Goal: Information Seeking & Learning: Check status

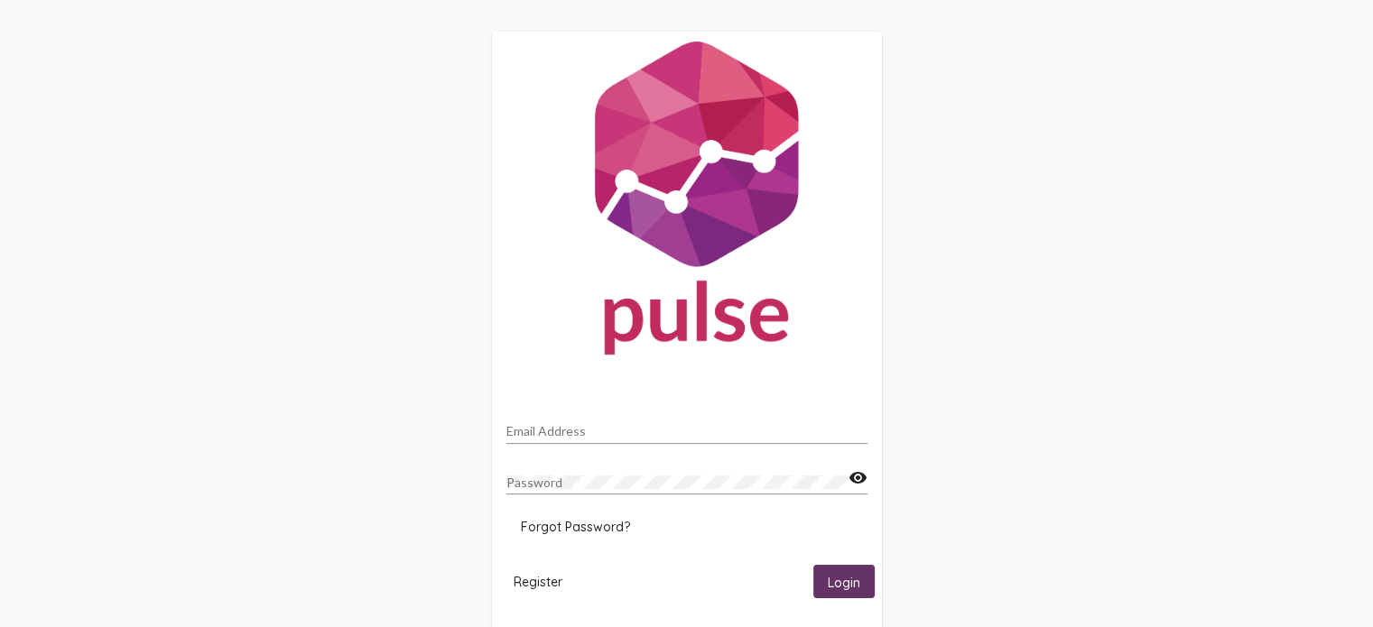
click at [412, 399] on div "Email Address Password visibility Forgot Password? Register Login" at bounding box center [686, 333] width 1373 height 666
click at [561, 422] on div "Email Address" at bounding box center [686, 426] width 361 height 35
click at [570, 442] on div "Email Address" at bounding box center [686, 426] width 361 height 35
click at [545, 432] on input "Email Address" at bounding box center [686, 431] width 361 height 14
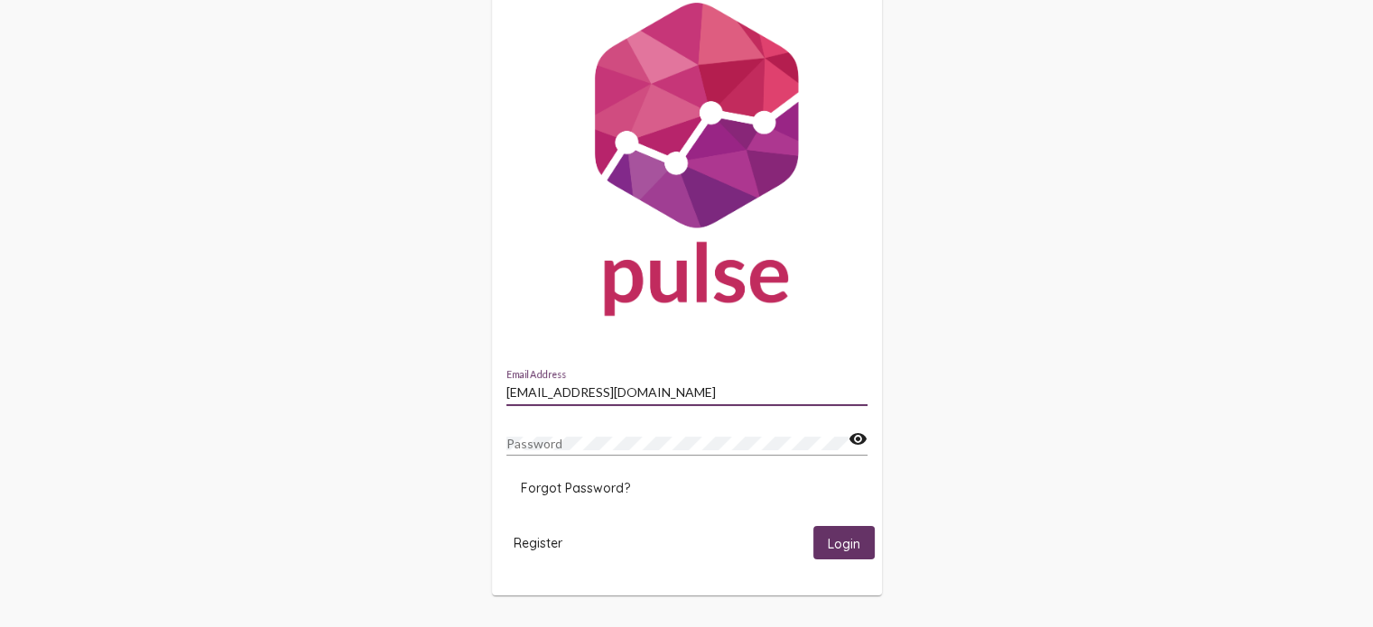
type input "[EMAIL_ADDRESS][DOMAIN_NAME]"
click at [813, 526] on button "Login" at bounding box center [843, 542] width 61 height 33
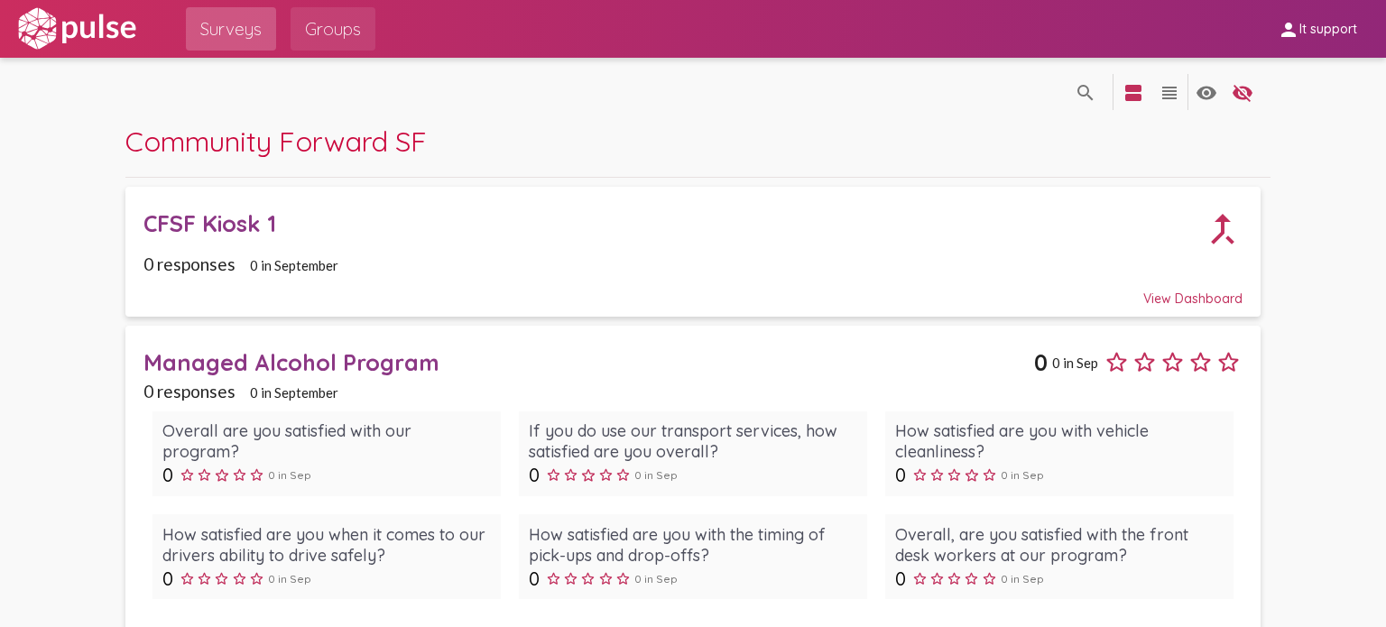
click at [306, 22] on span "Groups" at bounding box center [333, 29] width 56 height 32
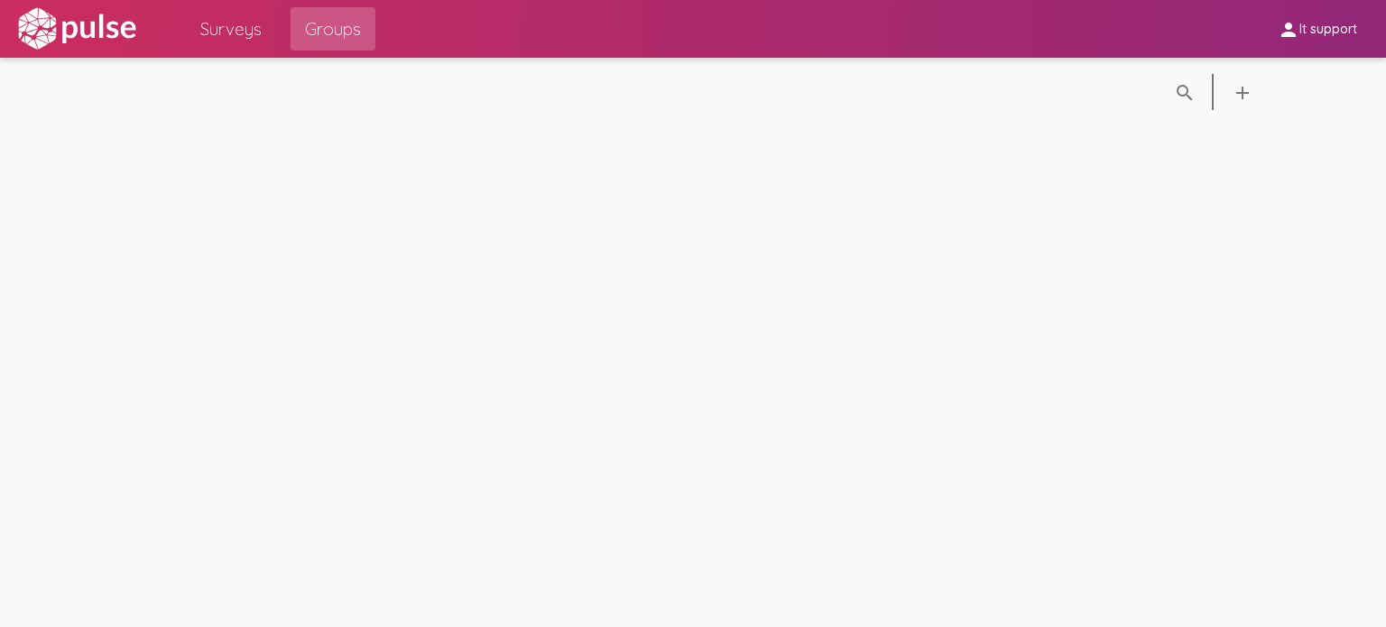
click at [236, 41] on span "Surveys" at bounding box center [230, 29] width 61 height 32
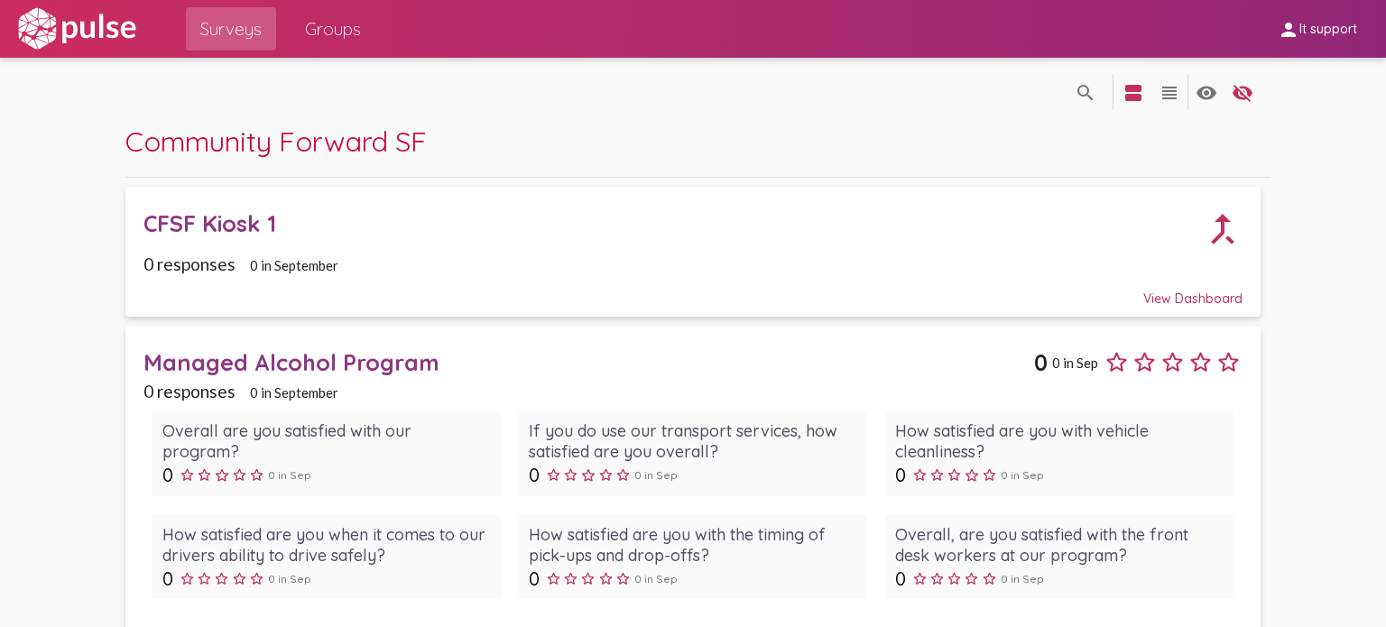
scroll to position [32, 0]
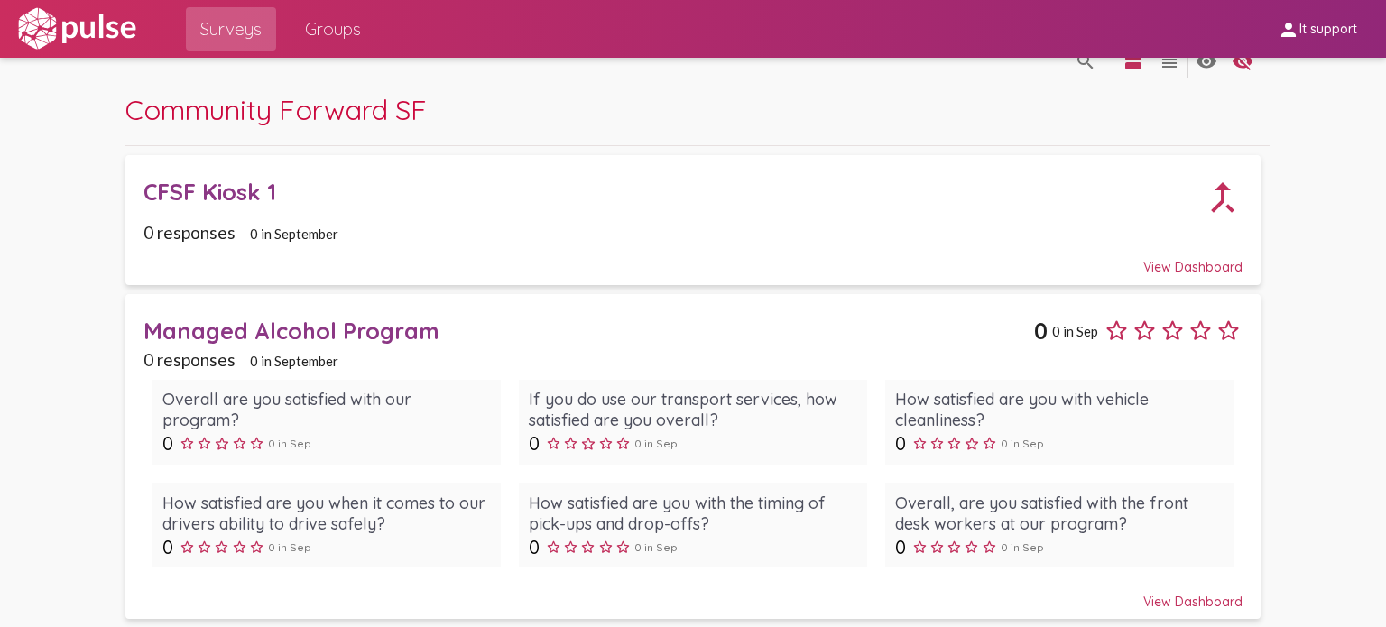
click at [1182, 263] on div "View Dashboard" at bounding box center [693, 259] width 1099 height 32
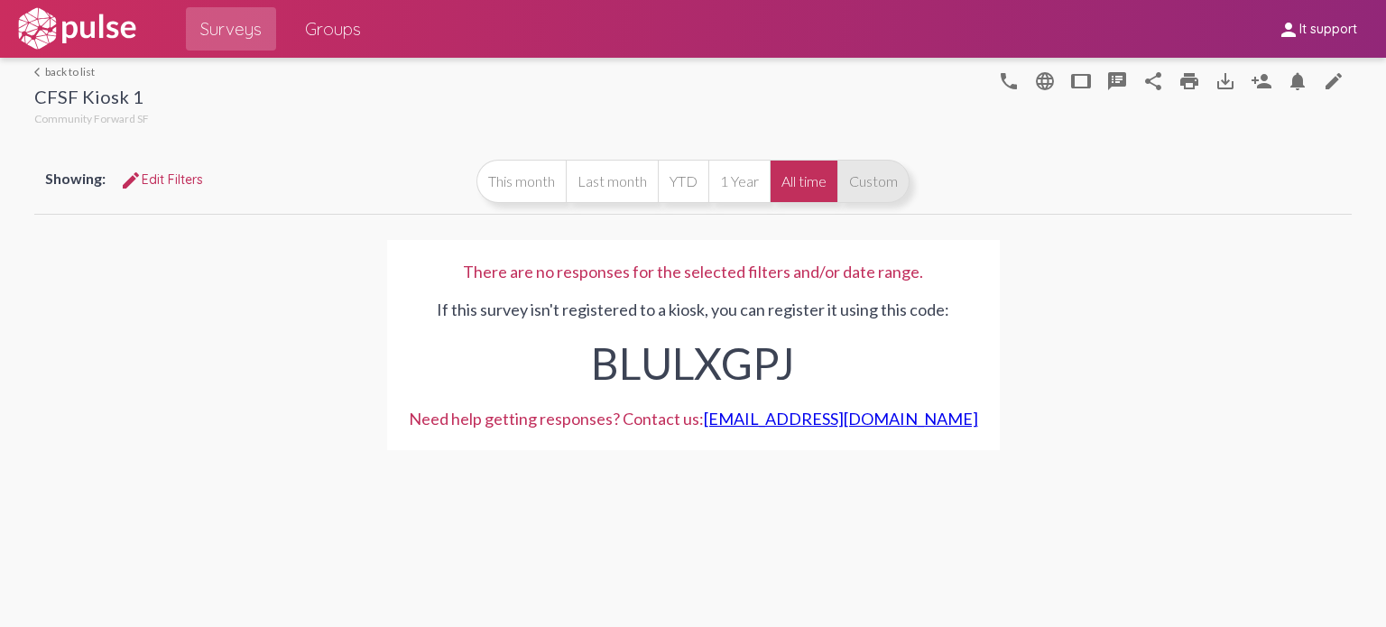
click at [846, 181] on button "Custom" at bounding box center [874, 181] width 72 height 43
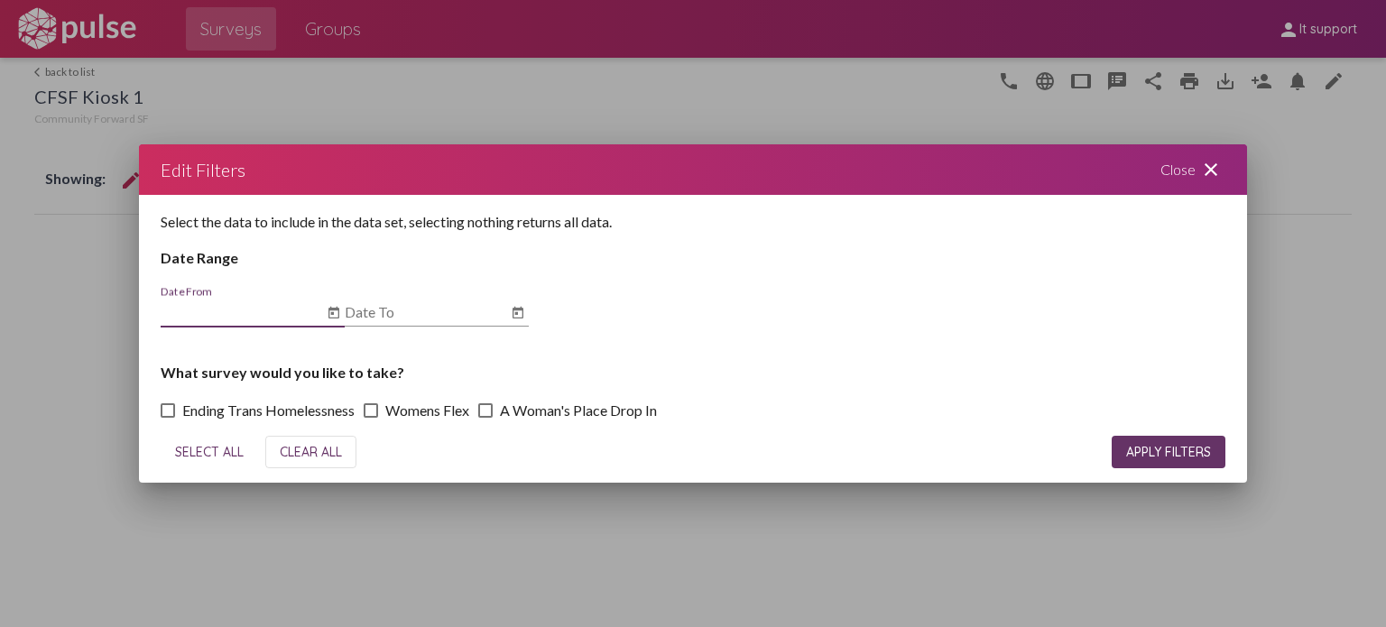
click at [268, 319] on input "Date From" at bounding box center [242, 312] width 162 height 16
click at [224, 452] on span "SELECT ALL" at bounding box center [209, 452] width 69 height 16
checkbox input "true"
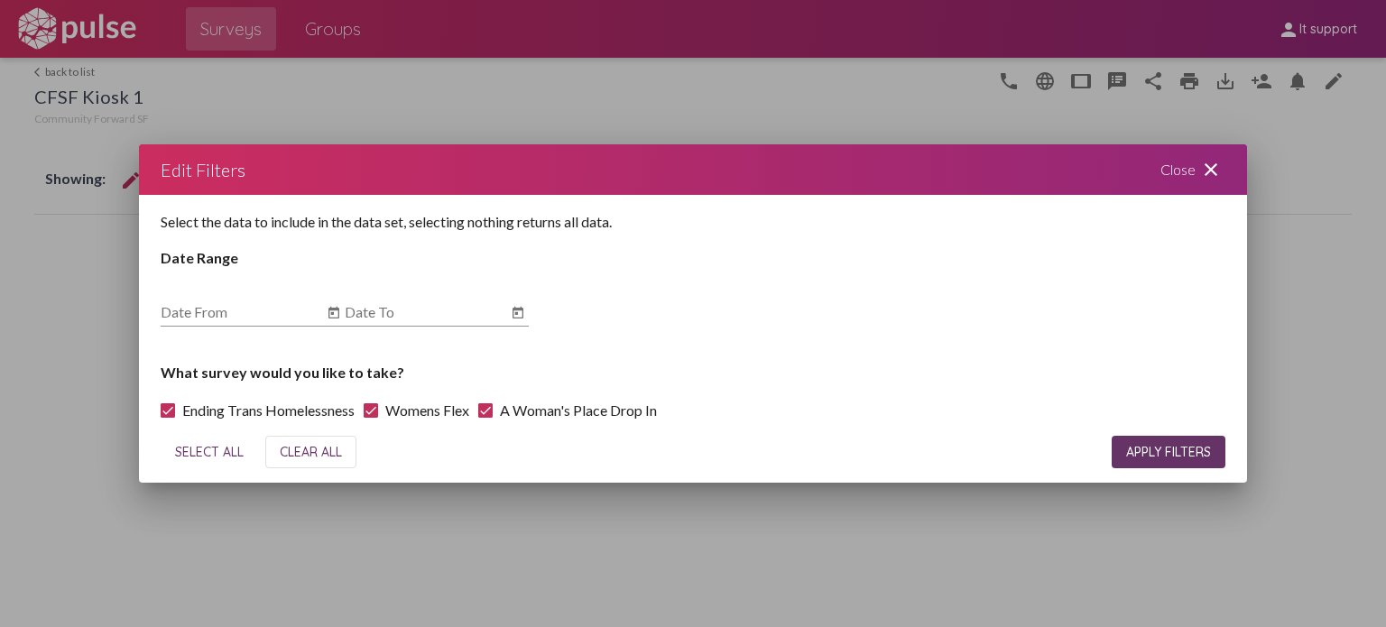
click at [1163, 478] on div "SELECT ALL CLEAR ALL APPLY FILTERS" at bounding box center [694, 452] width 1066 height 61
click at [1163, 461] on button "APPLY FILTERS" at bounding box center [1169, 452] width 114 height 32
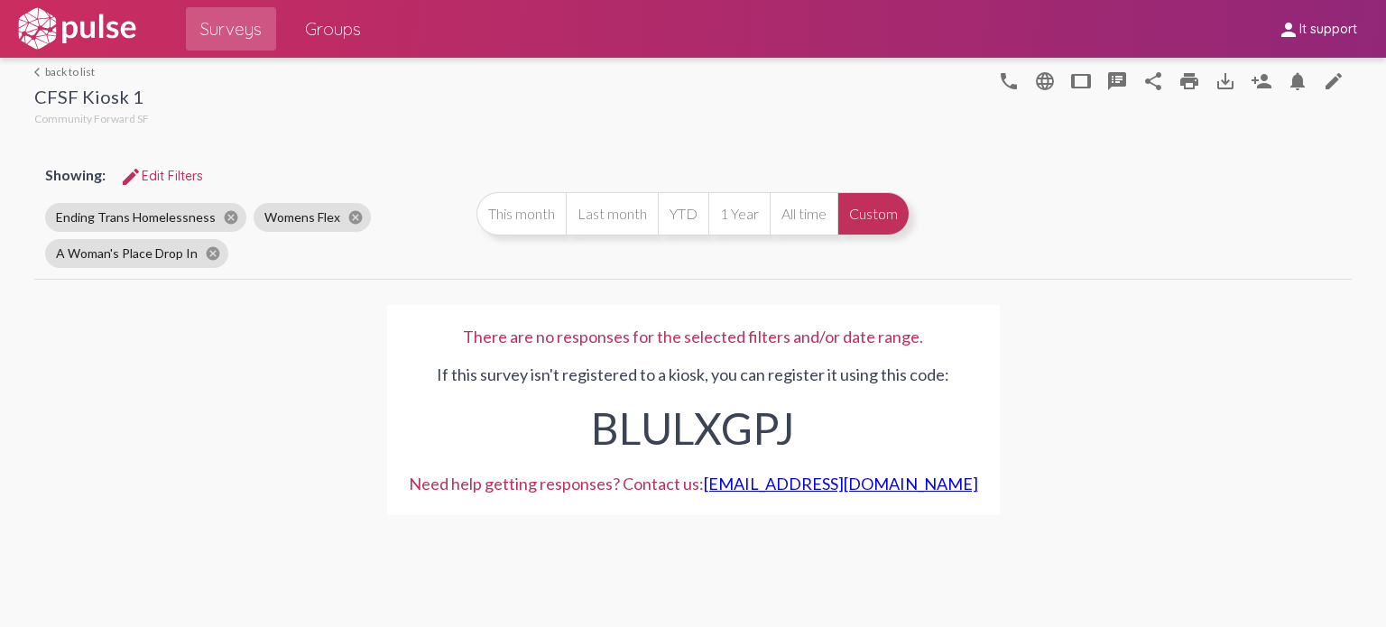
click at [839, 462] on div "There are no responses for the selected filters and/or date range. If this surv…" at bounding box center [693, 410] width 613 height 210
click at [787, 239] on div "Showing: edit Edit Filters Ending Trans Homelessness cancel Womens Flex cancel …" at bounding box center [692, 214] width 1317 height 130
click at [789, 216] on button "All time" at bounding box center [804, 213] width 68 height 43
click at [325, 10] on link "Groups" at bounding box center [333, 28] width 85 height 43
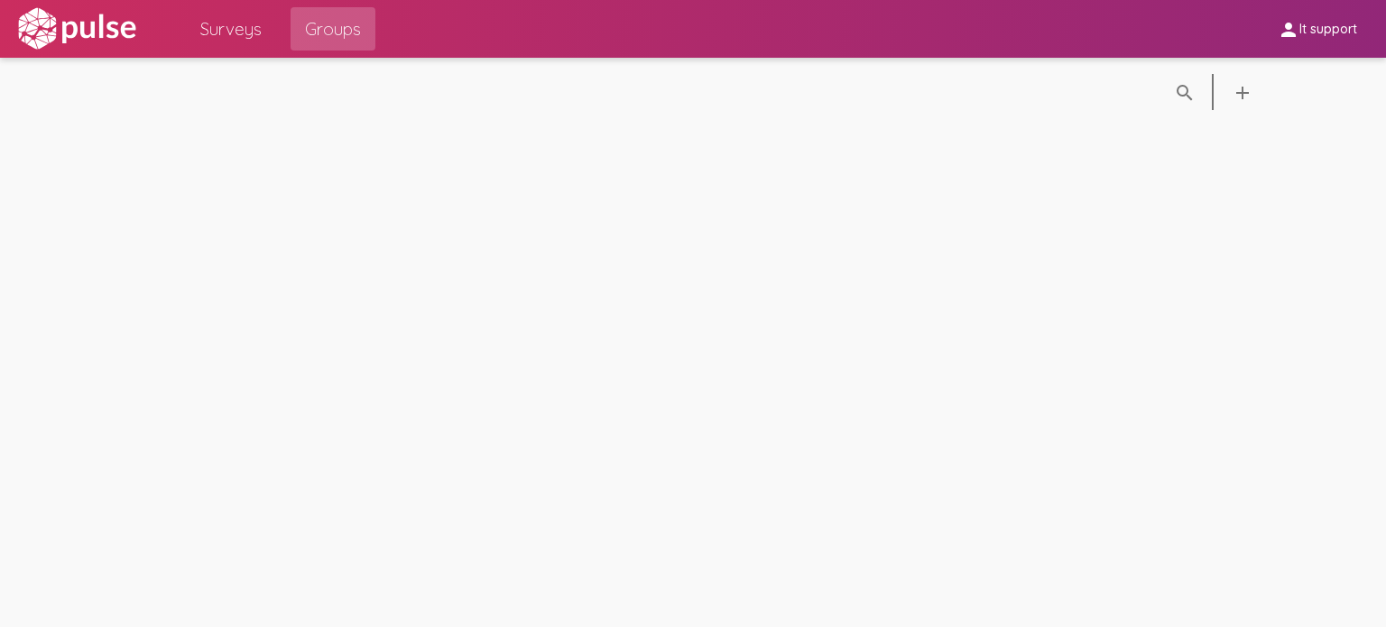
click at [239, 34] on span "Surveys" at bounding box center [230, 29] width 61 height 32
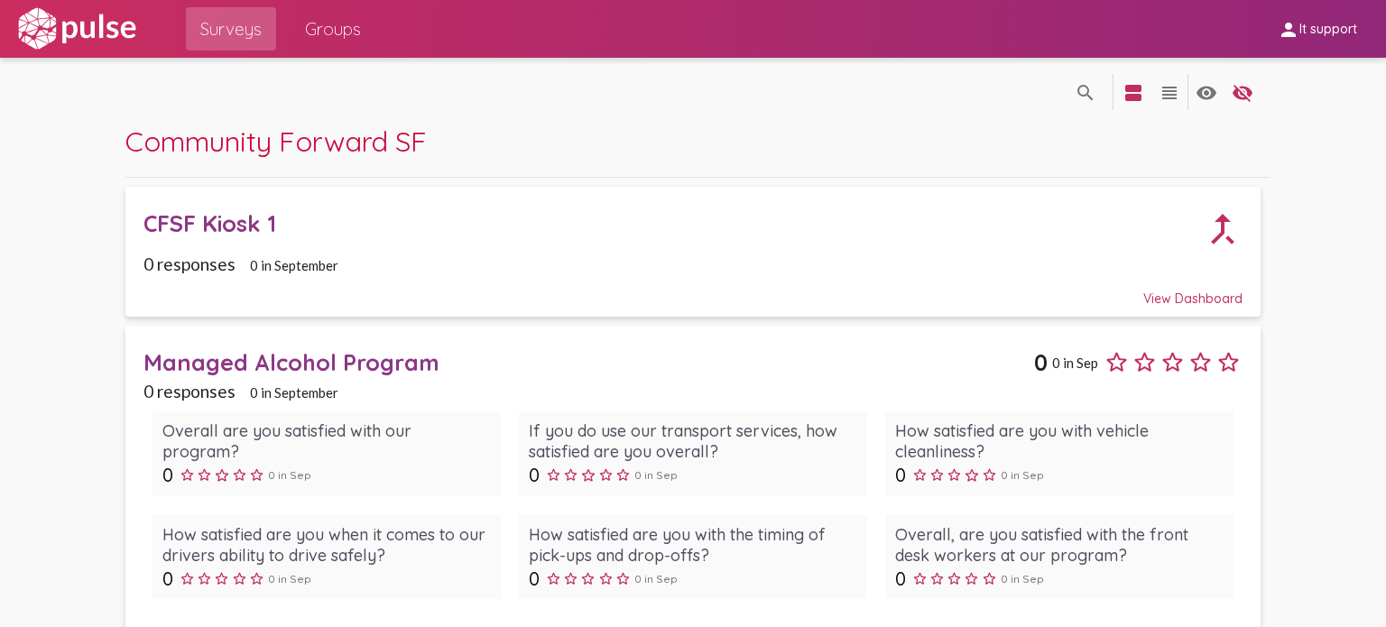
click at [380, 353] on div "Managed Alcohol Program" at bounding box center [589, 362] width 891 height 28
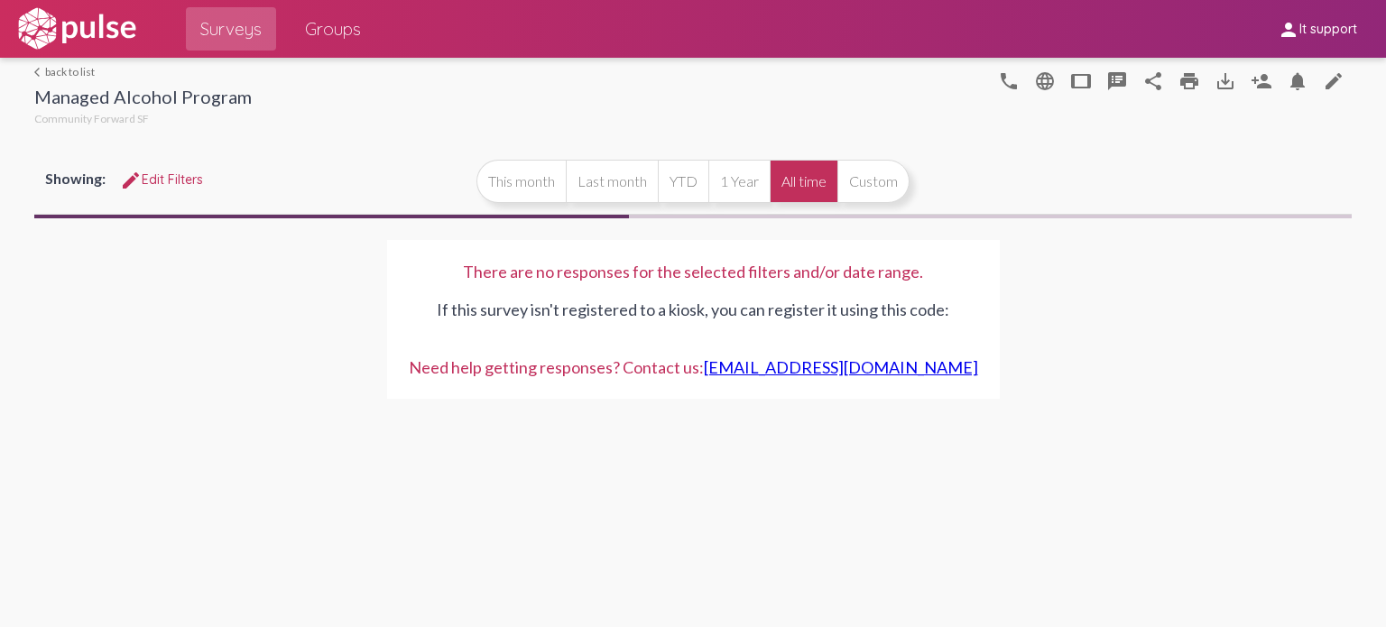
click at [814, 180] on button "All time" at bounding box center [804, 181] width 68 height 43
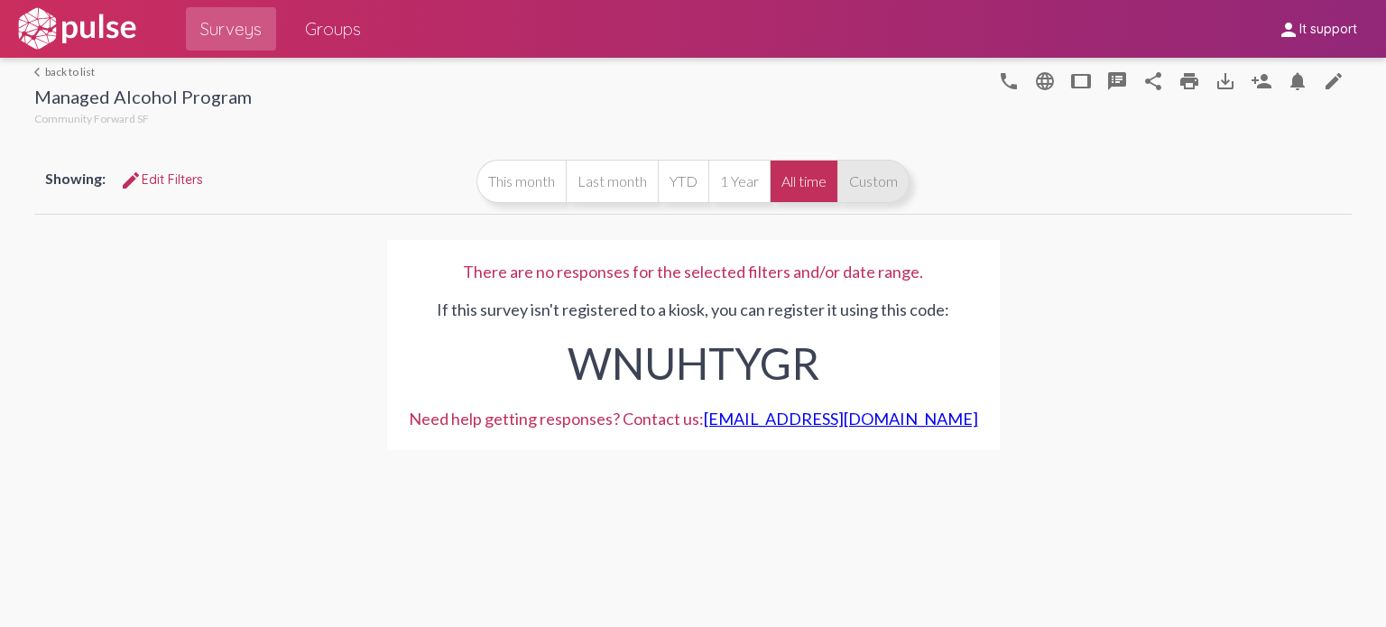
click at [845, 181] on button "Custom" at bounding box center [874, 181] width 72 height 43
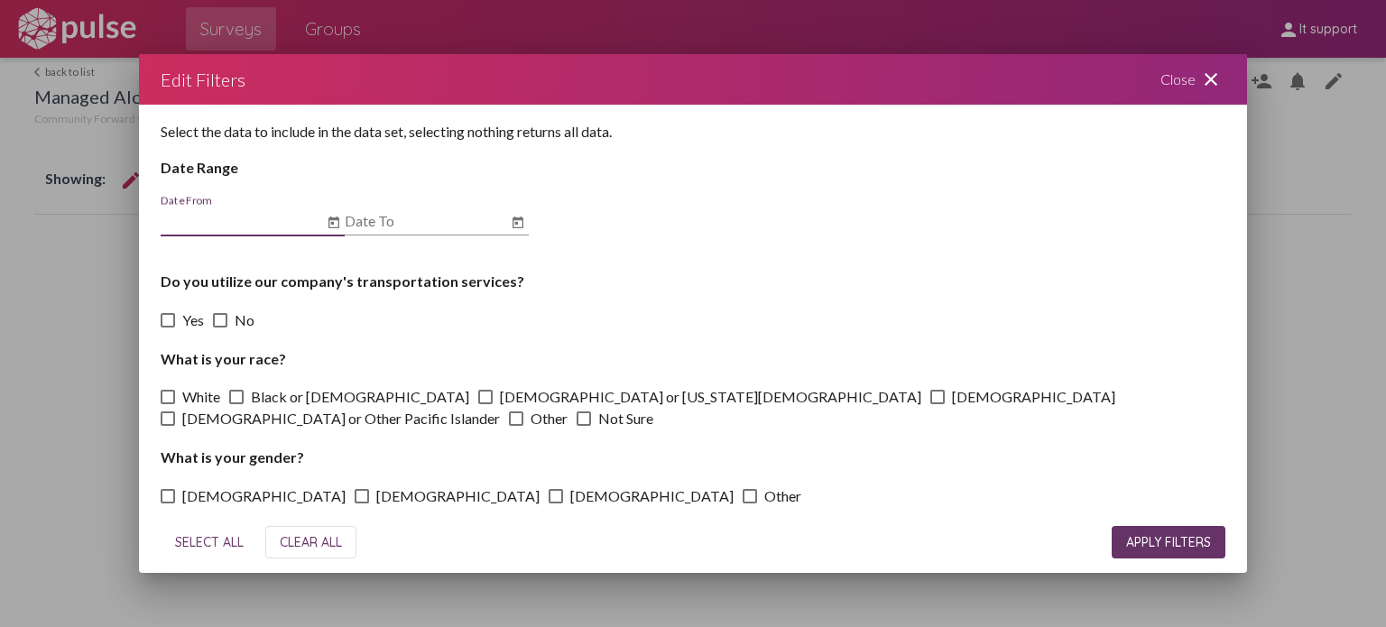
scroll to position [170, 0]
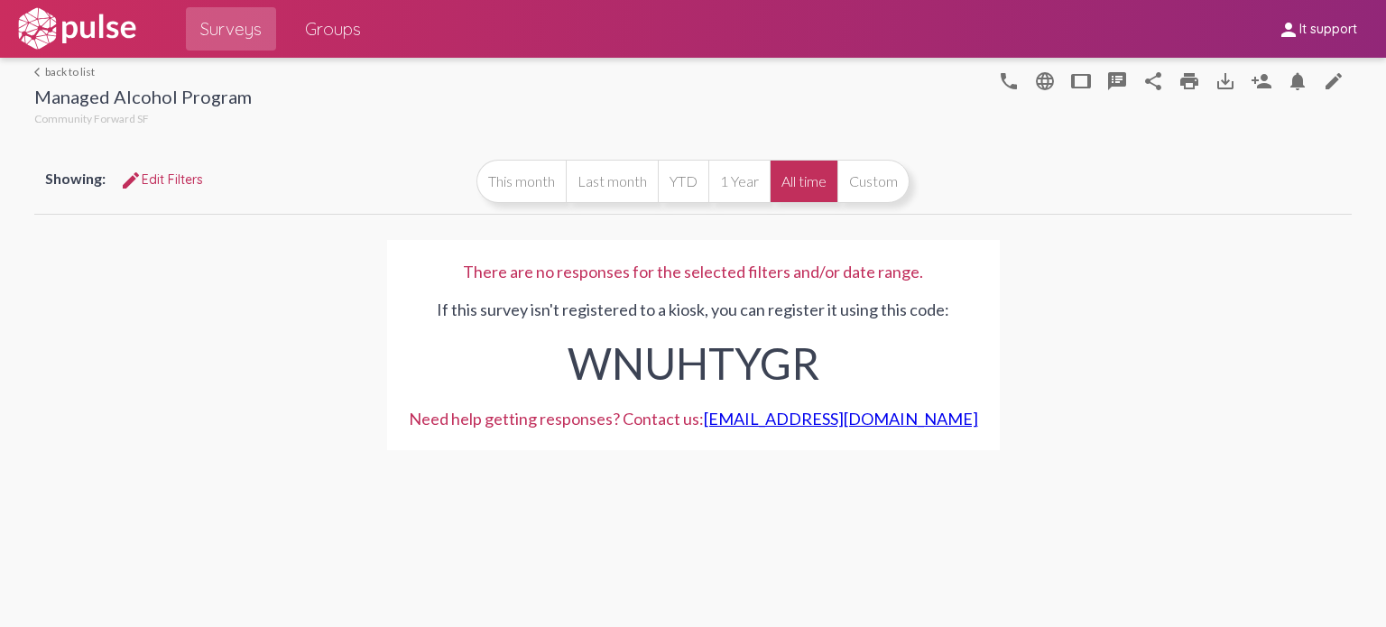
click at [79, 75] on link "arrow_back_ios back to list" at bounding box center [143, 72] width 218 height 14
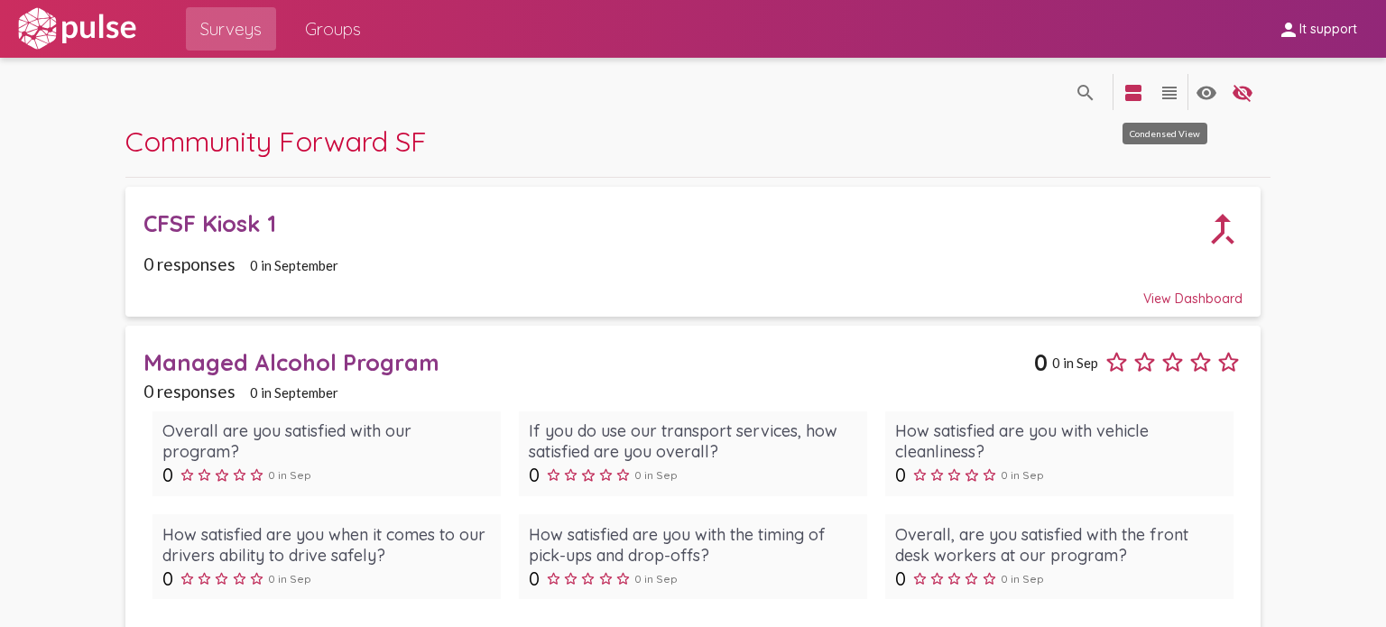
click at [1170, 95] on mat-icon "view_headline" at bounding box center [1170, 93] width 22 height 22
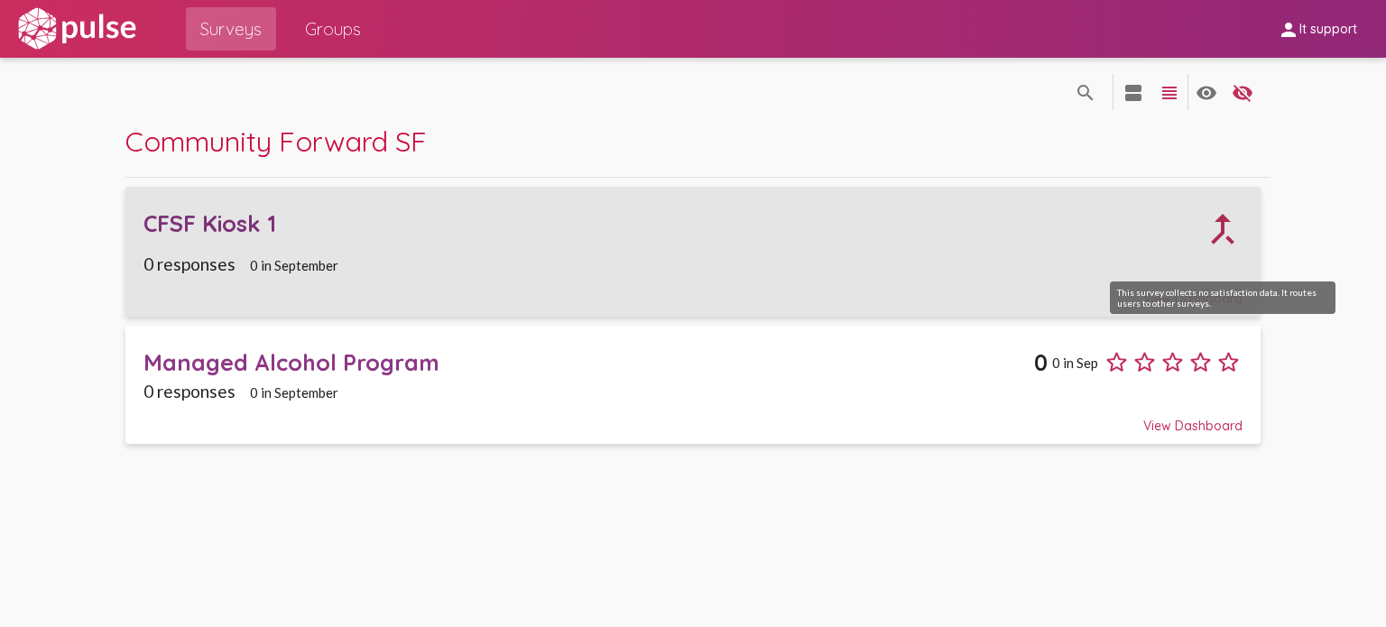
click at [1229, 240] on mat-icon "call_merge" at bounding box center [1222, 229] width 79 height 79
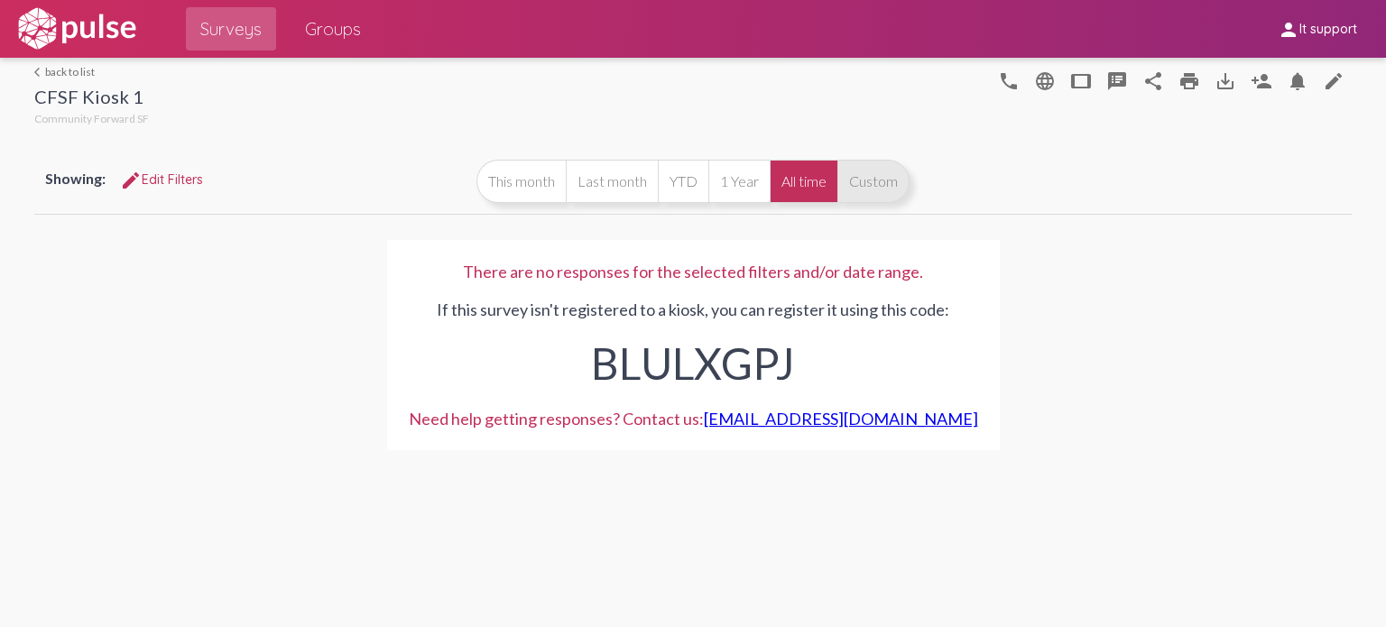
click at [886, 176] on button "Custom" at bounding box center [874, 181] width 72 height 43
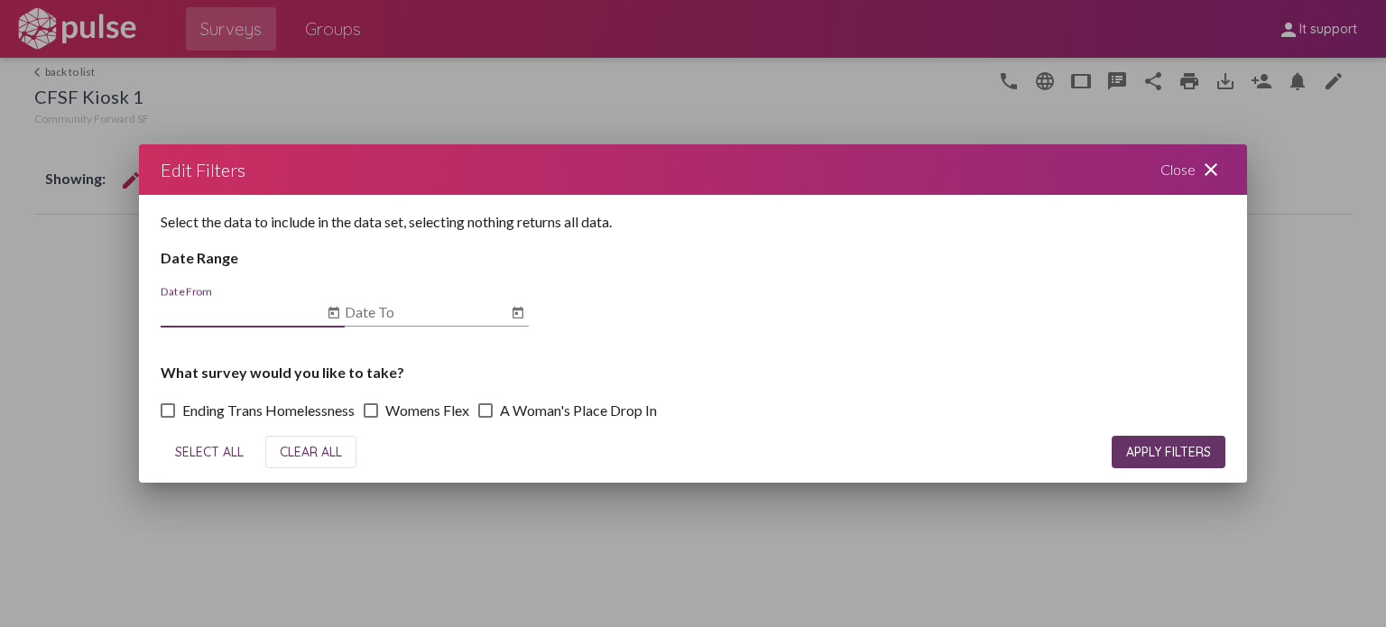
scroll to position [7, 0]
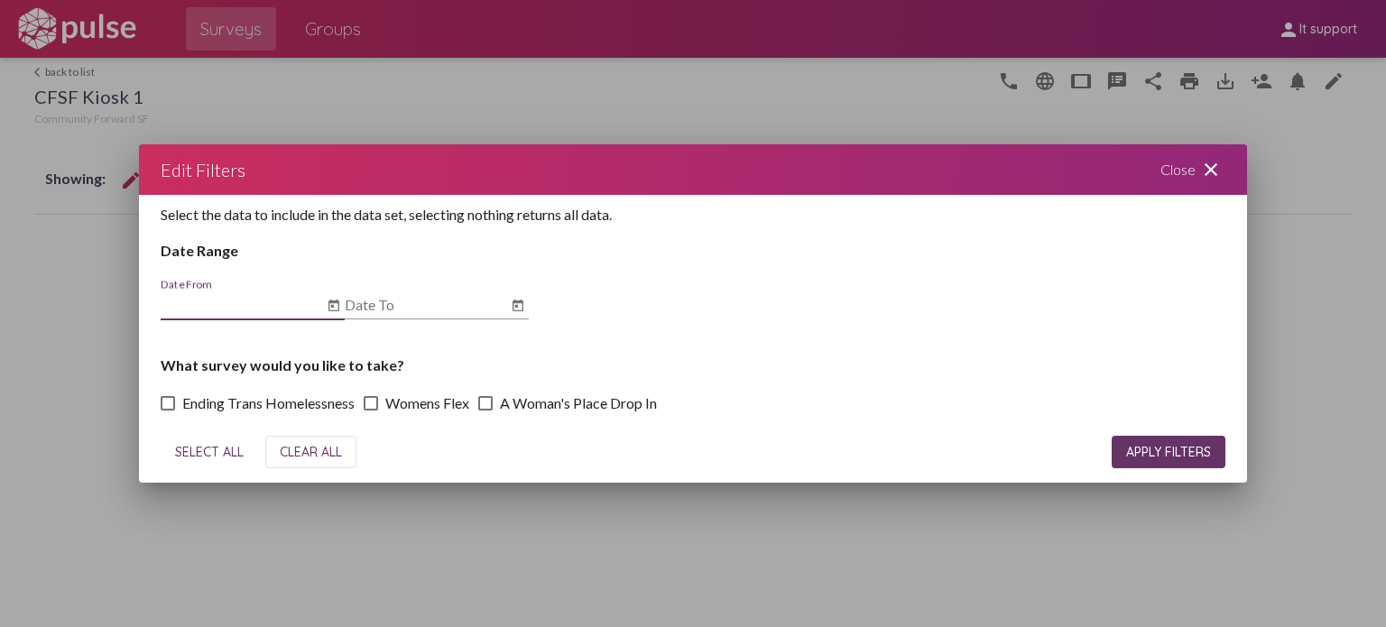
click at [170, 459] on button "SELECT ALL" at bounding box center [209, 452] width 97 height 32
checkbox input "true"
click at [1166, 450] on span "APPLY FILTERS" at bounding box center [1169, 452] width 85 height 16
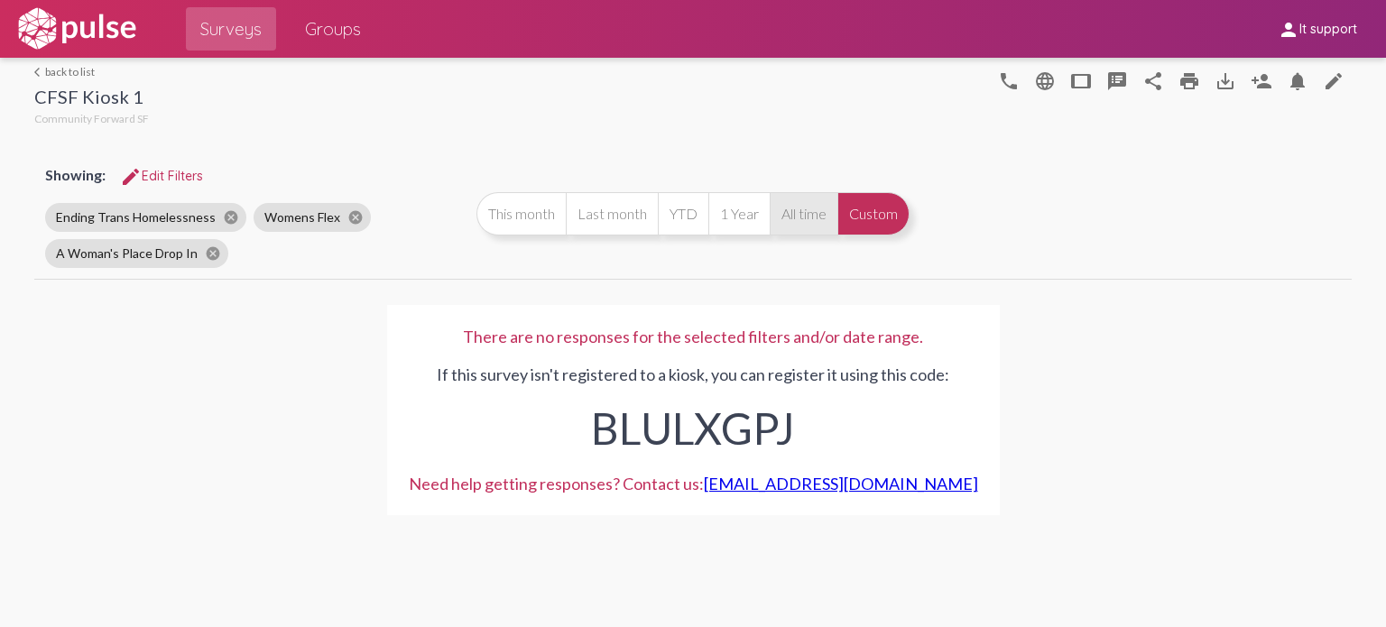
click at [807, 220] on button "All time" at bounding box center [804, 213] width 68 height 43
click at [589, 289] on div "There are no responses for the selected filters and/or date range. If this surv…" at bounding box center [692, 410] width 1317 height 254
click at [65, 47] on img at bounding box center [76, 28] width 125 height 45
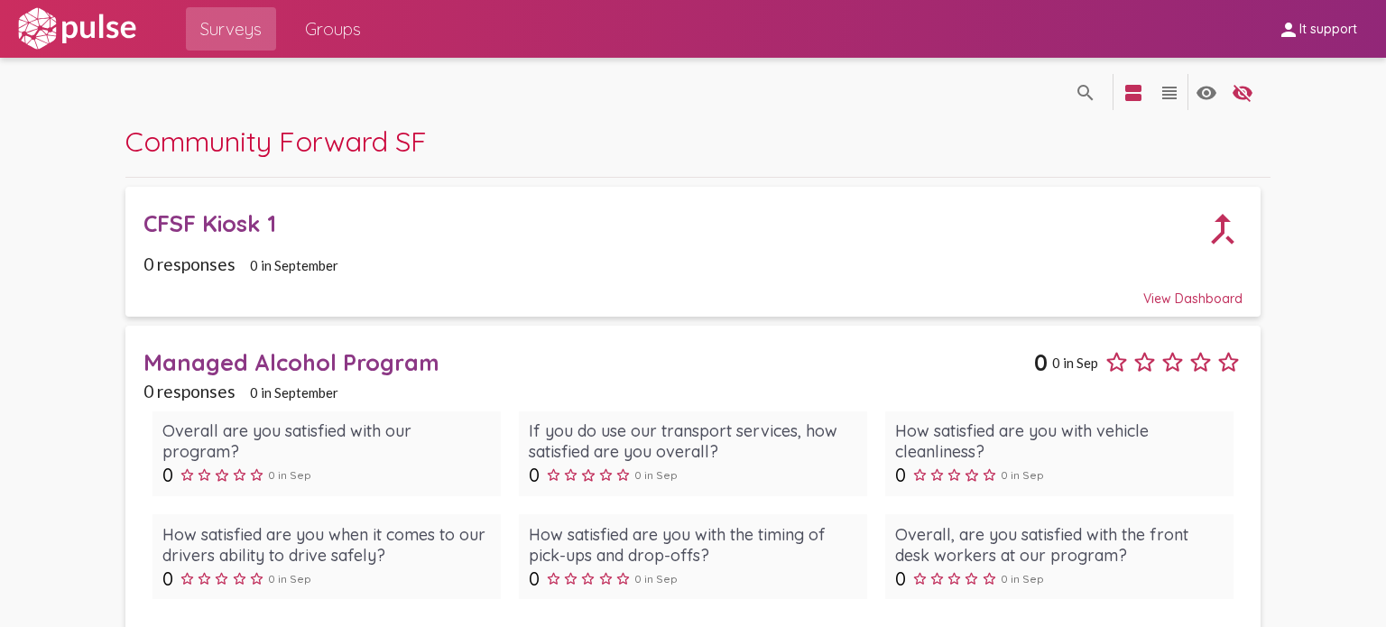
scroll to position [32, 0]
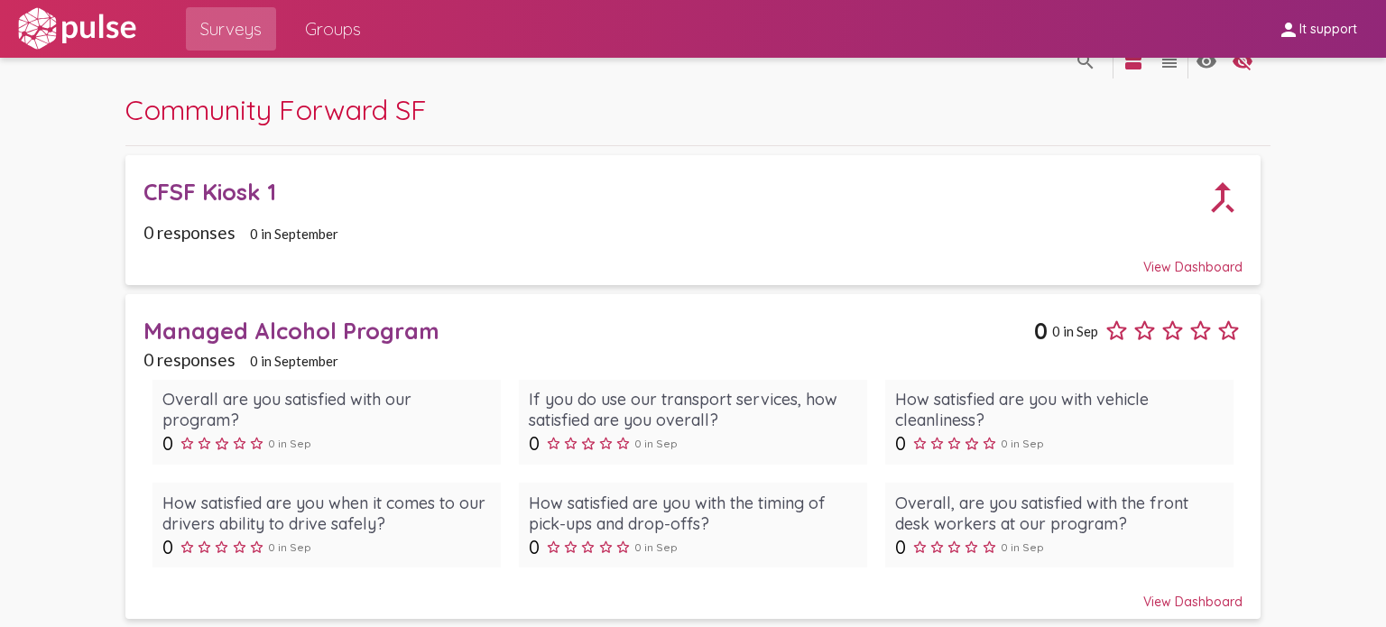
click at [1195, 600] on div "View Dashboard" at bounding box center [693, 594] width 1099 height 32
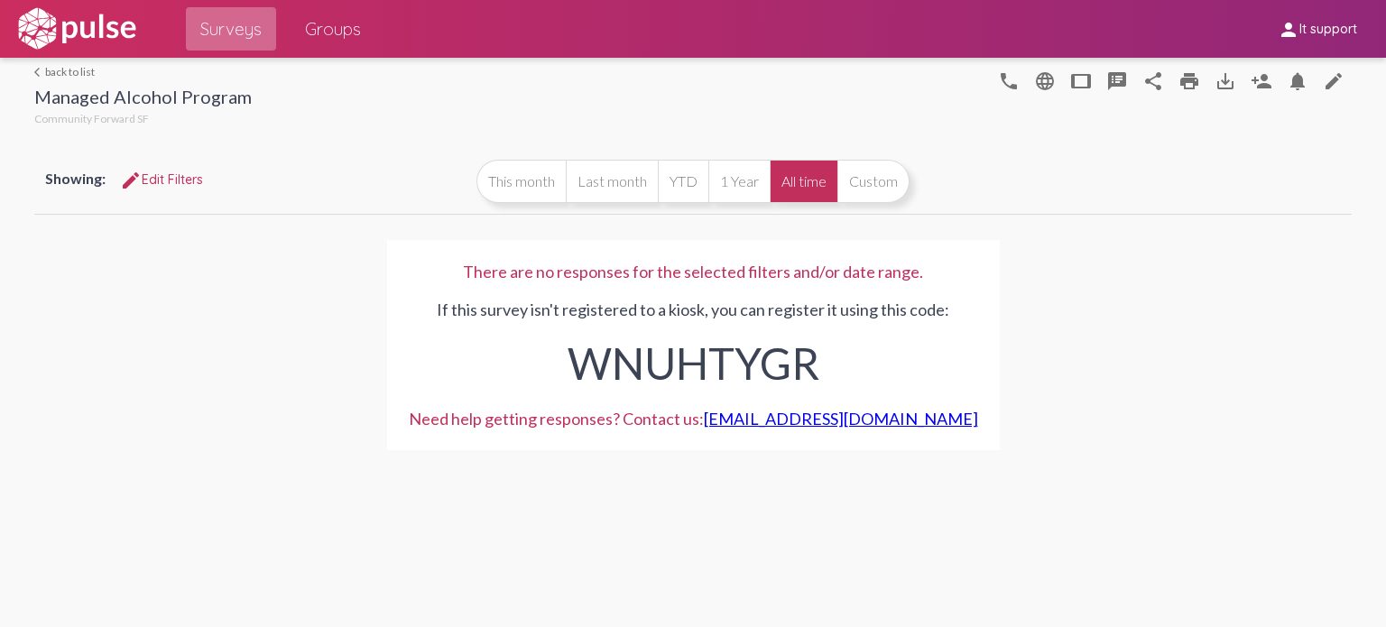
click at [258, 28] on span "Surveys" at bounding box center [230, 29] width 61 height 32
